Goal: Task Accomplishment & Management: Complete application form

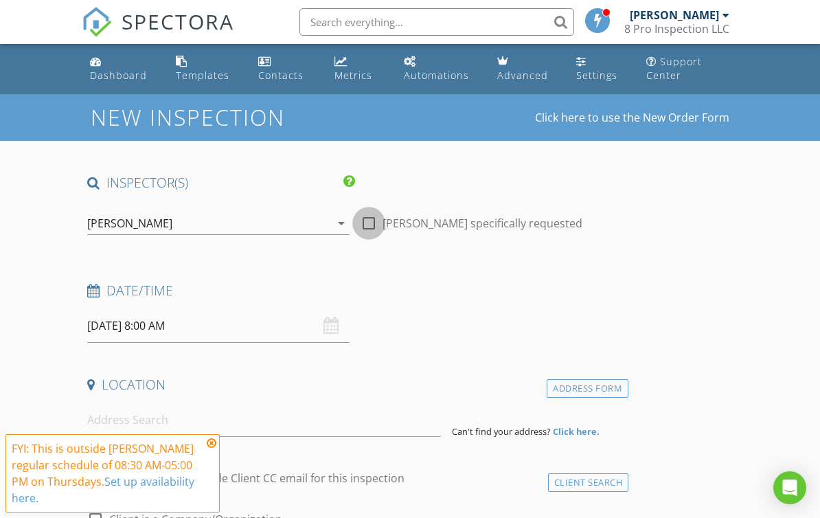
click at [365, 225] on div at bounding box center [368, 223] width 23 height 23
checkbox input "true"
click at [177, 328] on input "[DATE] 8:00 AM" at bounding box center [218, 326] width 262 height 34
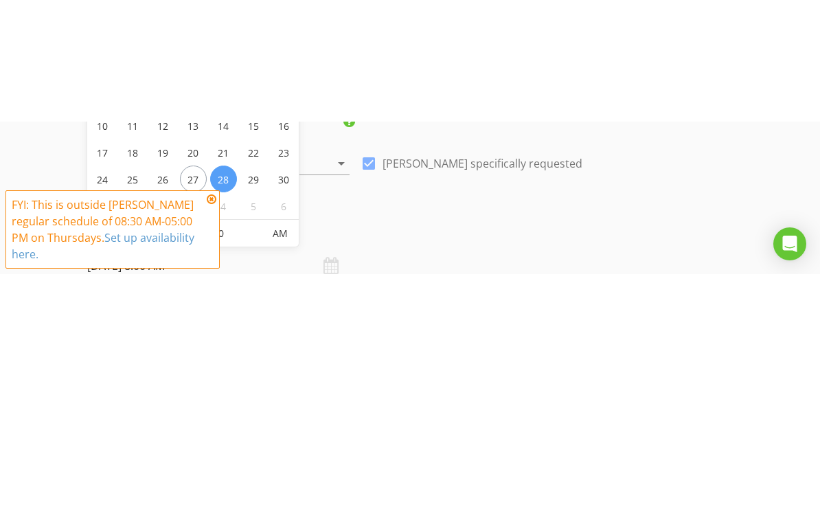
scroll to position [182, 0]
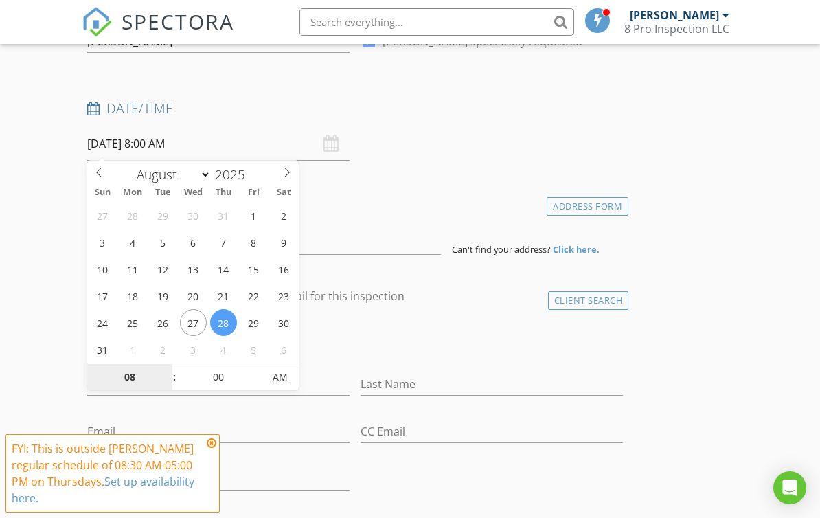
click at [144, 373] on input "08" at bounding box center [129, 377] width 84 height 27
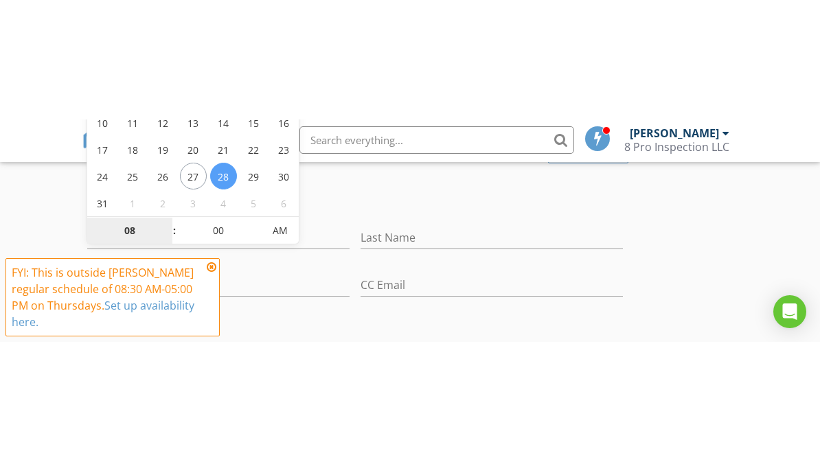
scroll to position [448, 0]
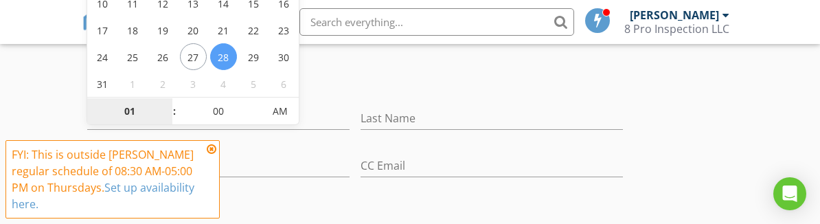
type input "01"
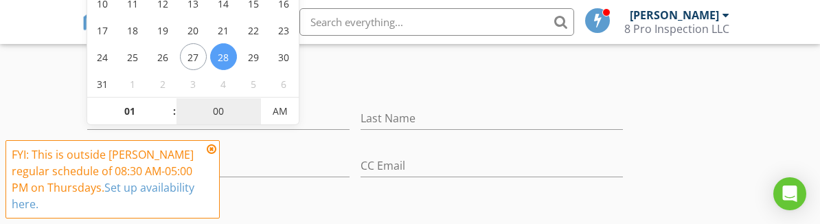
click at [221, 106] on input "00" at bounding box center [219, 111] width 84 height 27
type input "[DATE] 1:00 AM"
type input "30"
type input "[DATE] 1:30 PM"
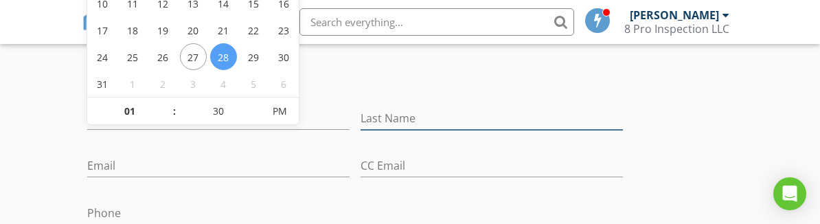
click at [398, 110] on input "Last Name" at bounding box center [492, 118] width 262 height 23
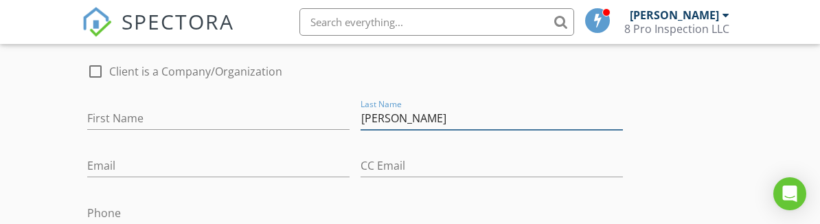
type input "[PERSON_NAME]"
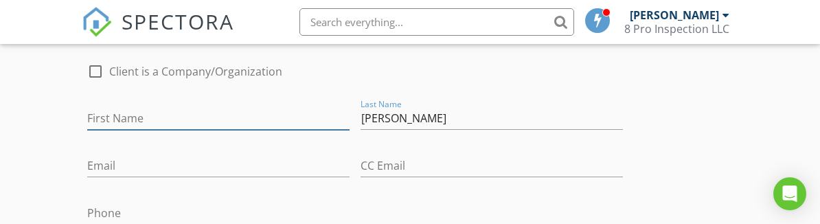
click at [190, 122] on input "First Name" at bounding box center [218, 118] width 262 height 23
type input "[PERSON_NAME]"
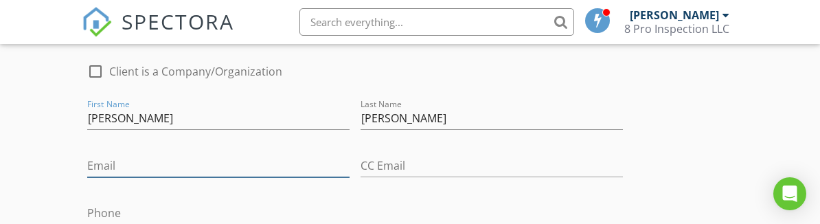
click at [211, 172] on input "Email" at bounding box center [218, 166] width 262 height 23
type input "C"
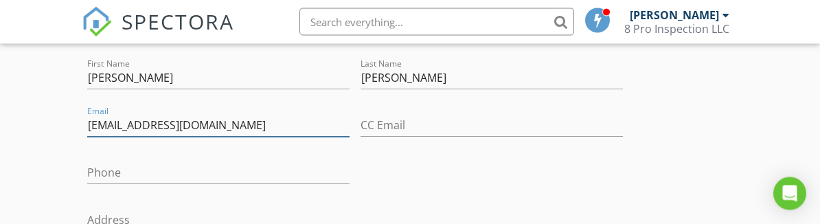
scroll to position [488, 0]
type input "[EMAIL_ADDRESS][DOMAIN_NAME]"
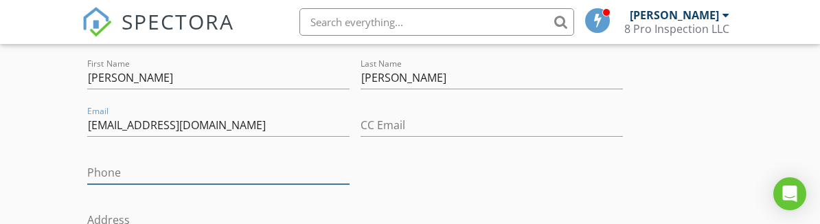
click at [95, 170] on input "Phone" at bounding box center [218, 172] width 262 height 23
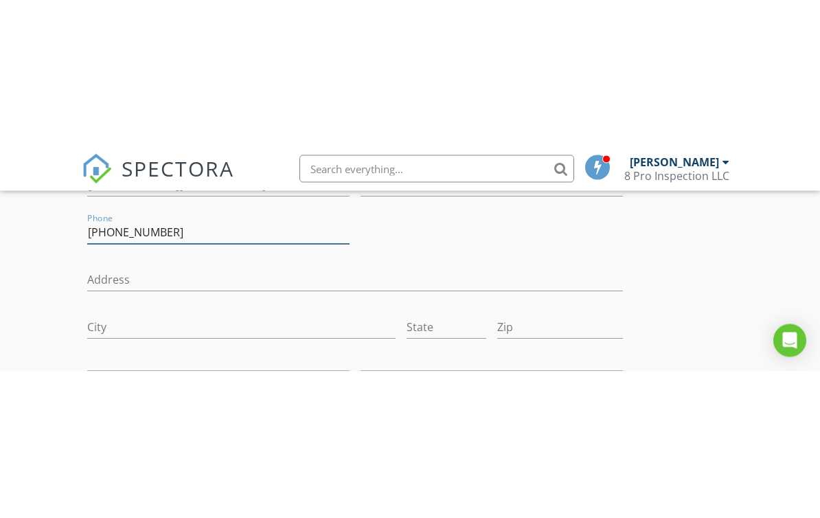
scroll to position [587, 0]
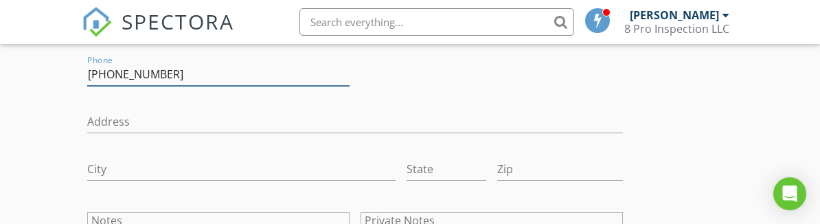
type input "[PHONE_NUMBER]"
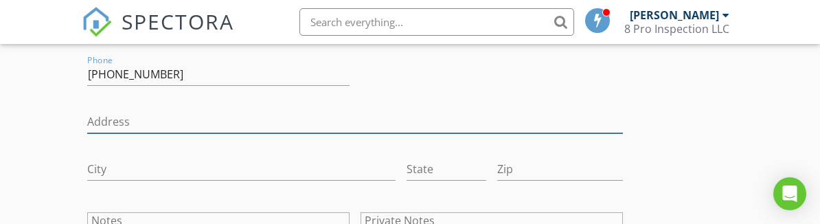
click at [98, 125] on input "Address" at bounding box center [355, 122] width 536 height 23
type input "[STREET_ADDRESS]"
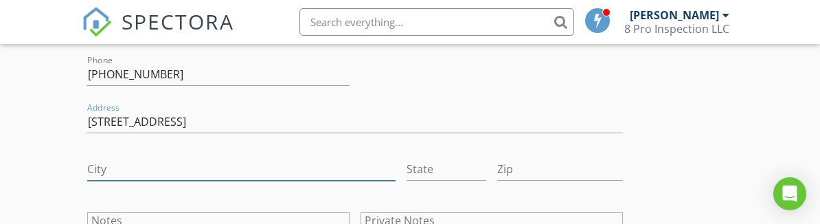
click at [209, 174] on input "City" at bounding box center [241, 169] width 308 height 23
type input "Riverview"
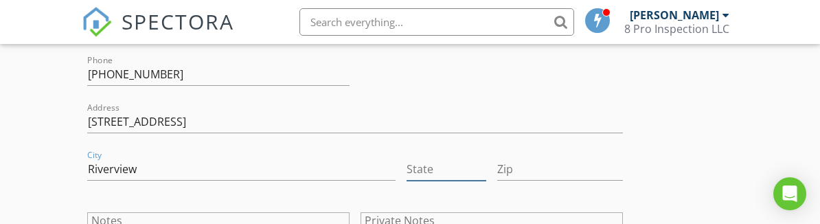
click at [433, 168] on input "State" at bounding box center [447, 169] width 80 height 23
type input "FL"
click at [550, 179] on input "Zip" at bounding box center [560, 169] width 126 height 23
type input "33578"
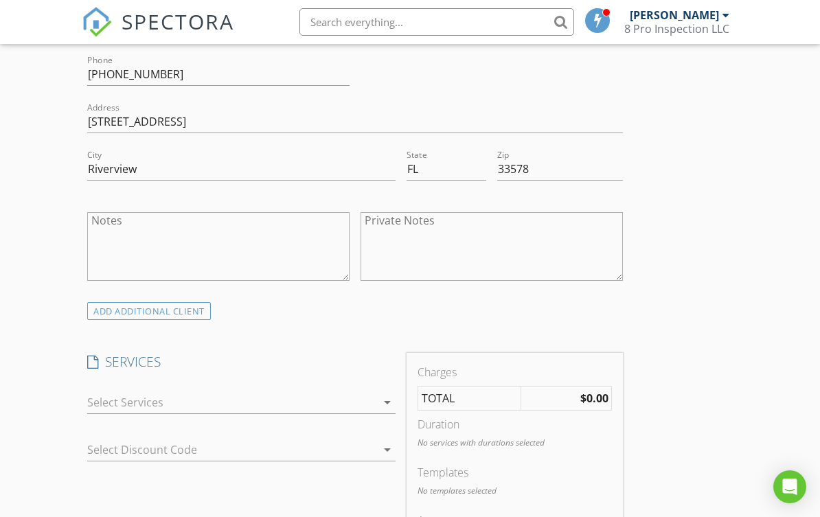
click at [383, 397] on icon "arrow_drop_down" at bounding box center [387, 402] width 16 height 16
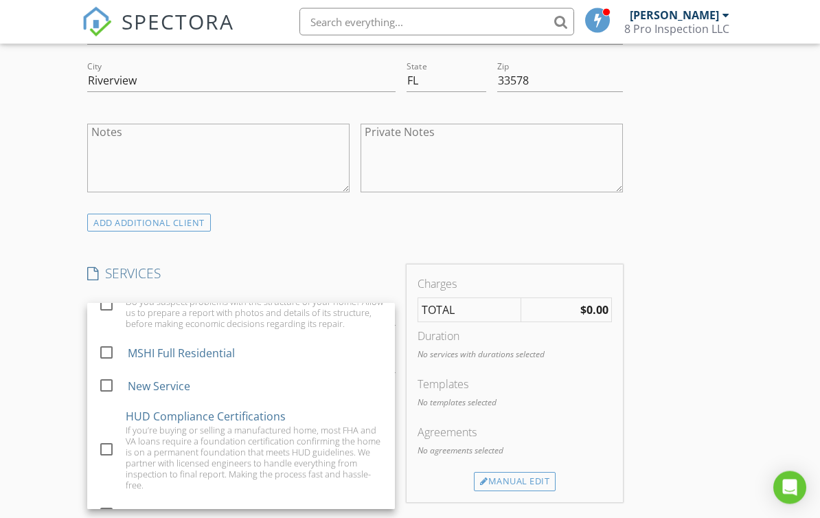
scroll to position [675, 0]
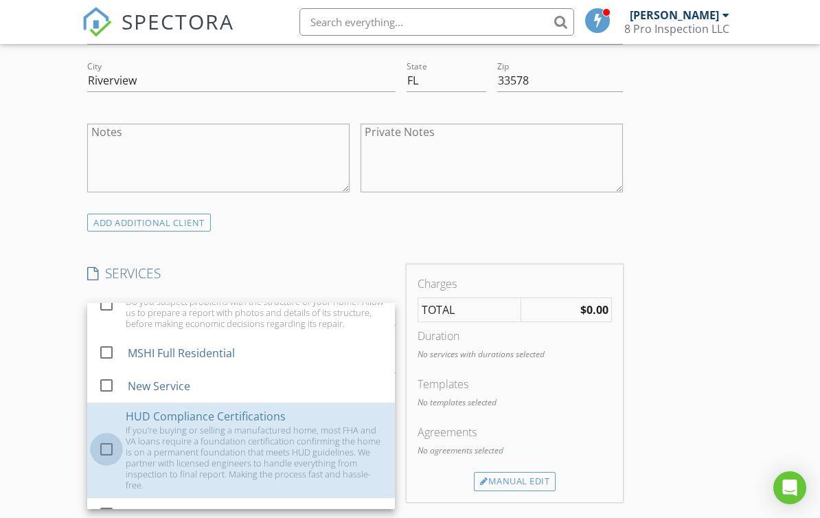
click at [109, 438] on div at bounding box center [106, 449] width 23 height 23
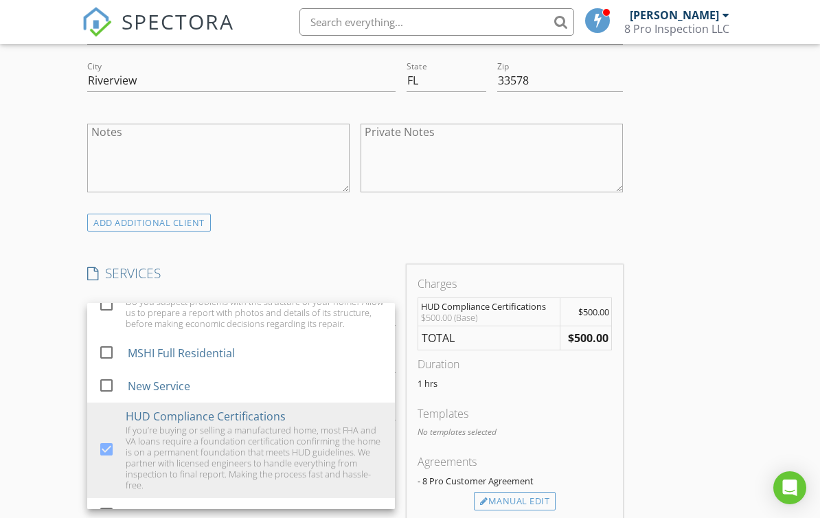
click at [728, 364] on div "INSPECTOR(S) check_box [PERSON_NAME] PRIMARY [PERSON_NAME] arrow_drop_down chec…" at bounding box center [410, 512] width 656 height 2026
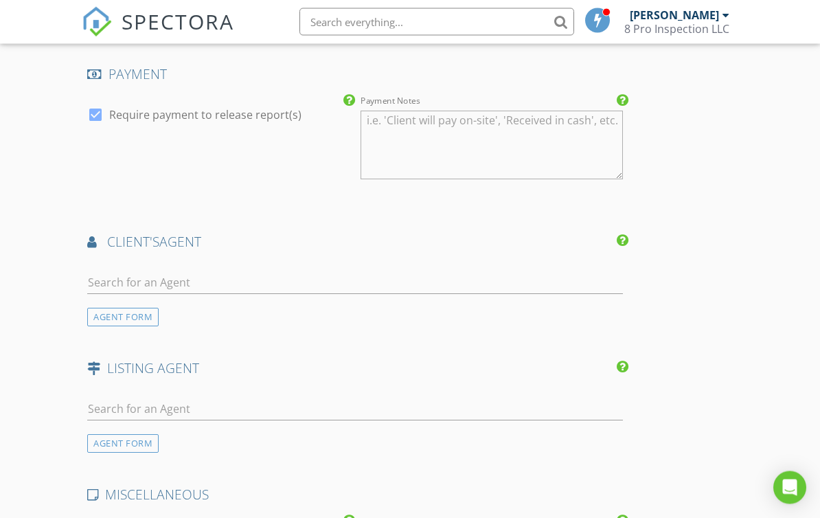
scroll to position [1269, 0]
click at [104, 316] on div "AGENT FORM" at bounding box center [122, 317] width 71 height 19
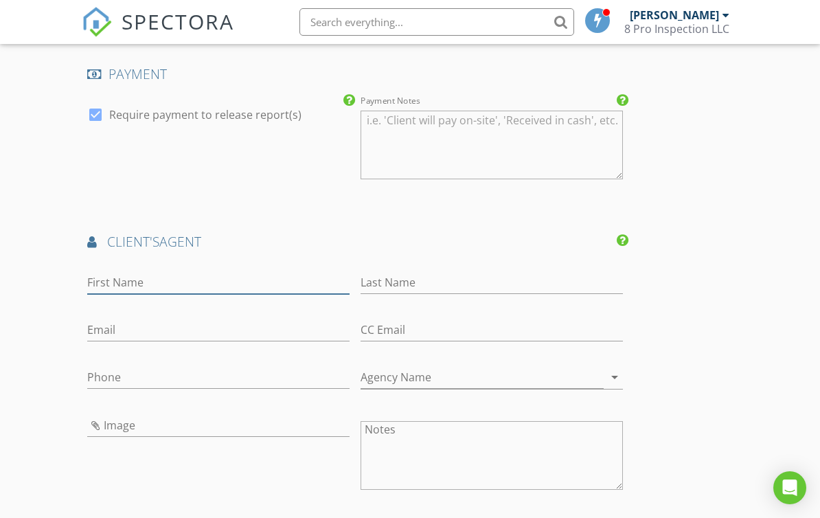
click at [221, 279] on input "First Name" at bounding box center [218, 282] width 262 height 23
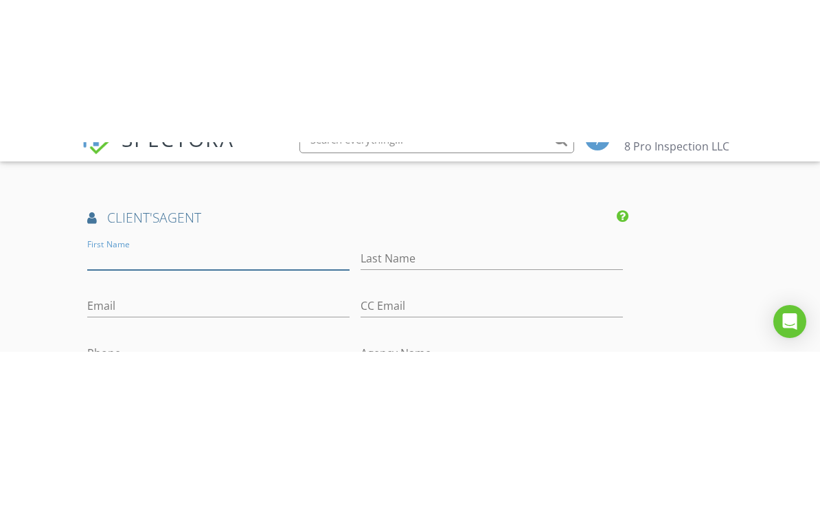
scroll to position [1436, 0]
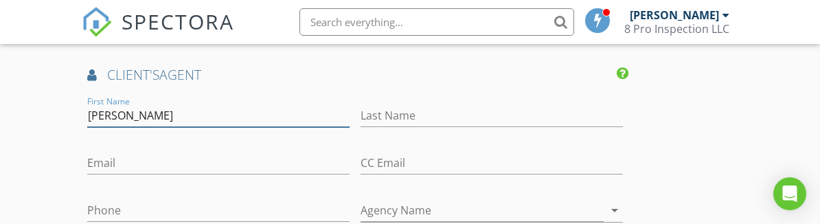
type input "[PERSON_NAME]"
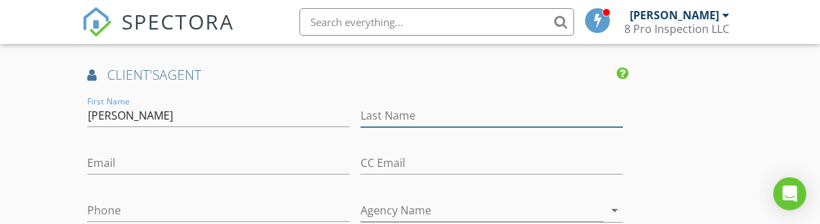
click at [400, 111] on input "Last Name" at bounding box center [492, 115] width 262 height 23
type input "Arcusa"
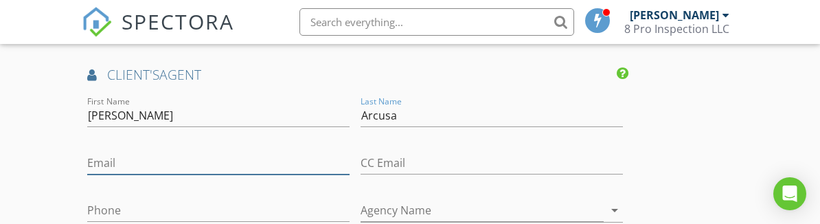
click at [227, 155] on input "Email" at bounding box center [218, 163] width 262 height 23
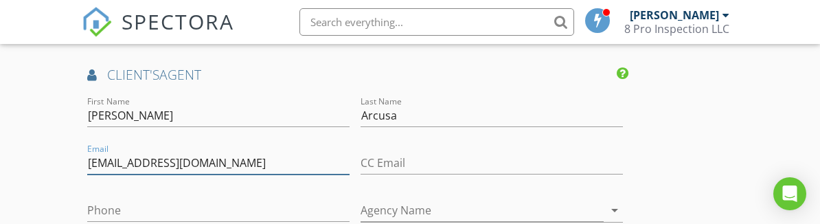
type input "[EMAIL_ADDRESS][DOMAIN_NAME]"
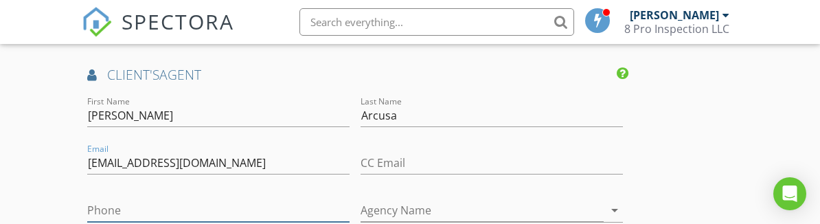
click at [103, 203] on input "Phone" at bounding box center [218, 210] width 262 height 23
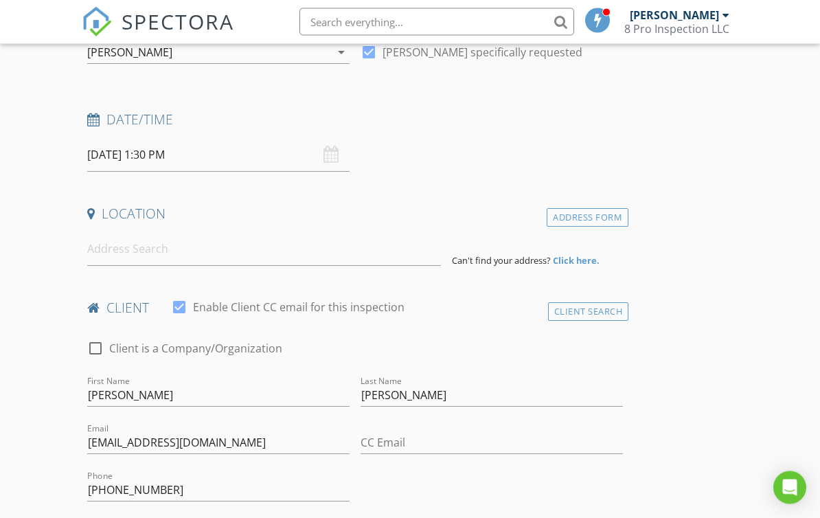
scroll to position [170, 0]
type input "[PHONE_NUMBER]"
click at [217, 260] on input at bounding box center [264, 251] width 354 height 34
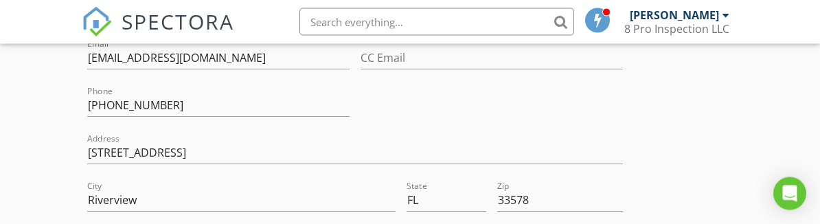
scroll to position [578, 0]
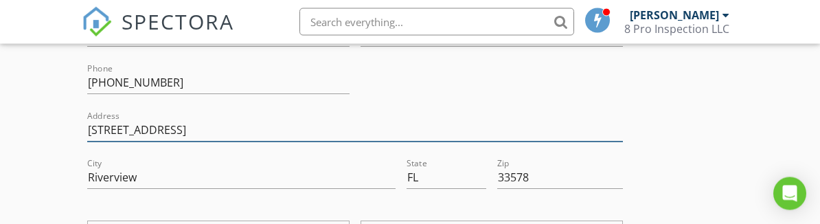
click at [128, 123] on input "[STREET_ADDRESS]" at bounding box center [355, 131] width 536 height 23
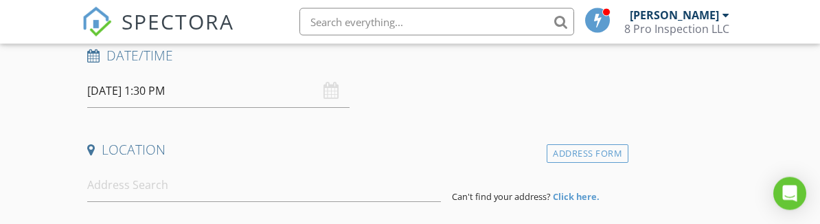
scroll to position [235, 0]
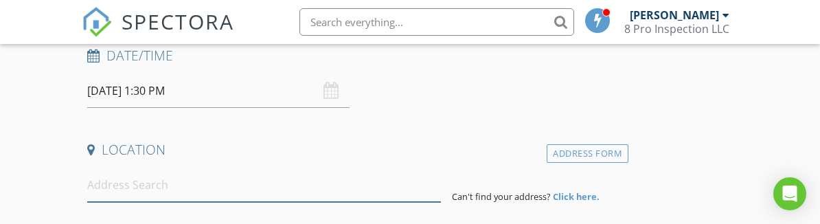
click at [141, 180] on input at bounding box center [264, 185] width 354 height 34
click at [124, 193] on input at bounding box center [264, 185] width 354 height 34
paste input "[STREET_ADDRESS]"
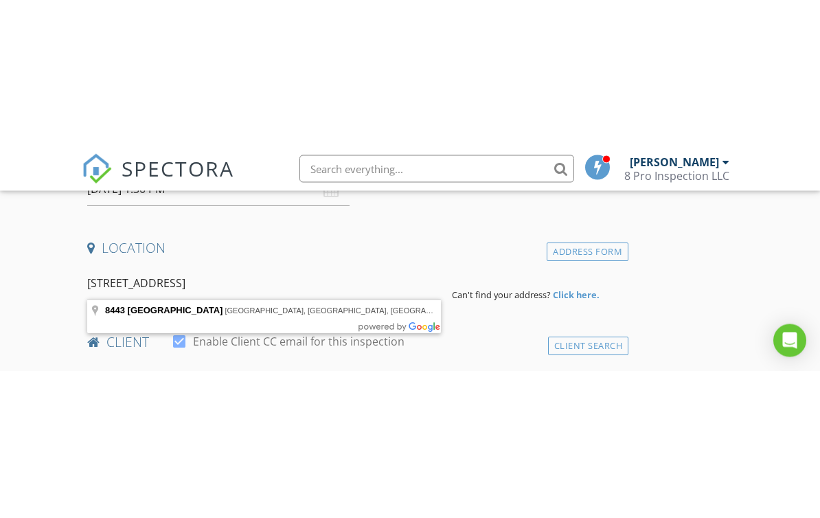
scroll to position [284, 0]
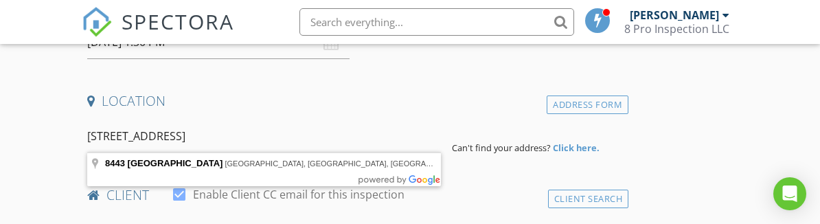
type input "[STREET_ADDRESS]"
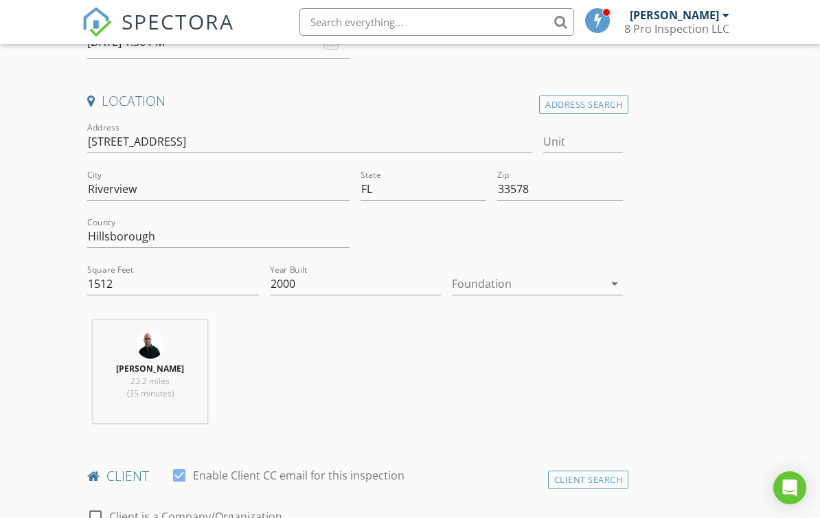
click at [603, 288] on div at bounding box center [528, 284] width 152 height 22
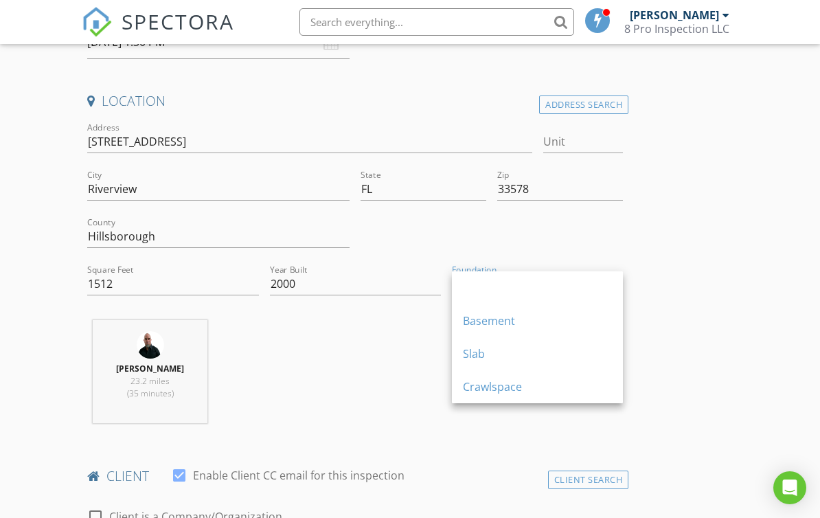
click at [520, 391] on div "Crawlspace" at bounding box center [537, 386] width 149 height 16
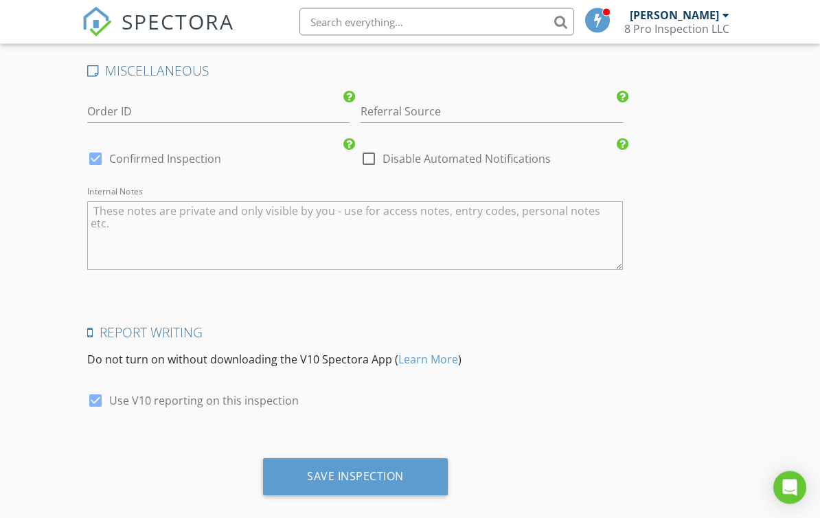
scroll to position [2300, 0]
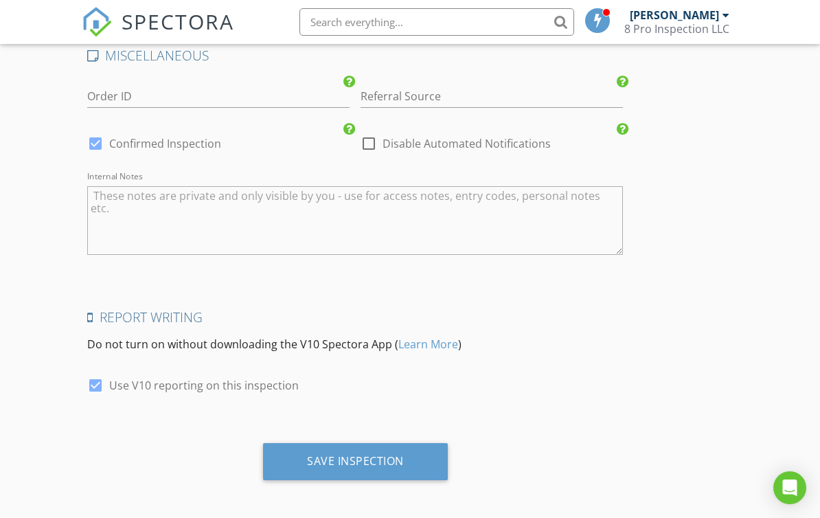
click at [370, 454] on div "Save Inspection" at bounding box center [355, 461] width 97 height 14
